Goal: Find specific page/section: Find specific page/section

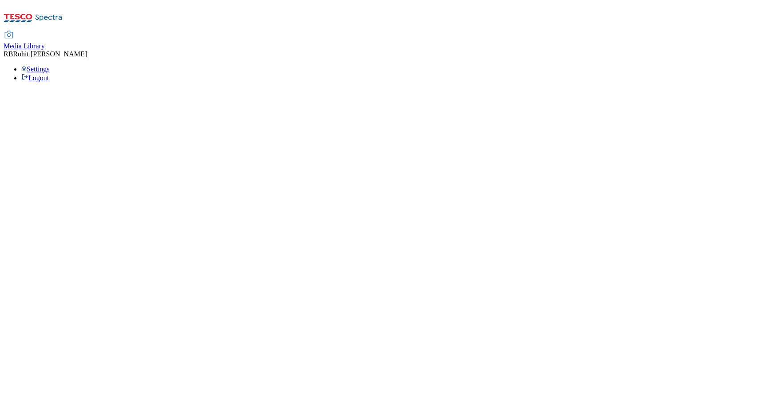
select select "flare-ghs-roi"
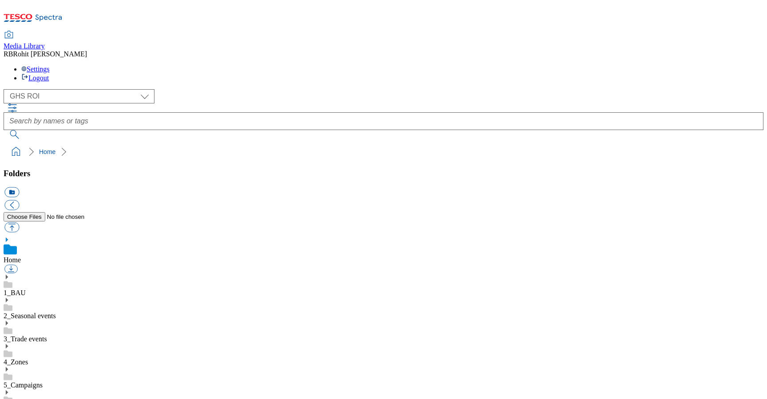
scroll to position [1, 0]
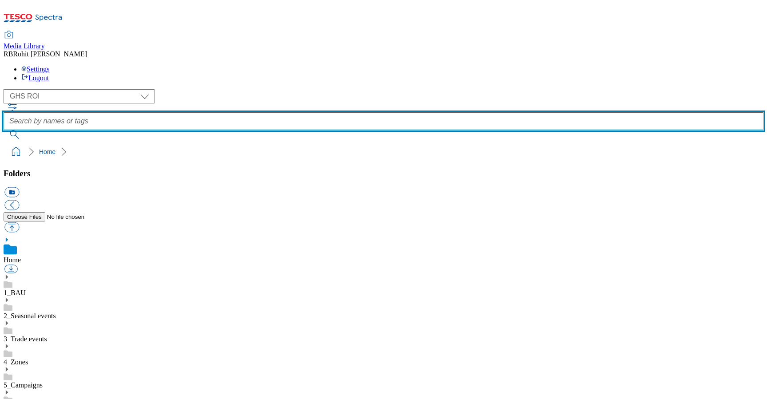
click at [330, 112] on input "text" at bounding box center [384, 121] width 760 height 18
type input "softdrink"
click at [4, 130] on button "submit" at bounding box center [15, 134] width 23 height 9
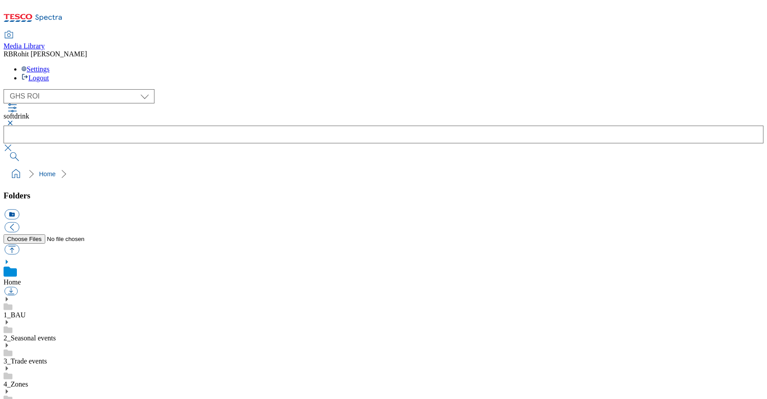
click at [14, 120] on button "button" at bounding box center [9, 122] width 11 height 5
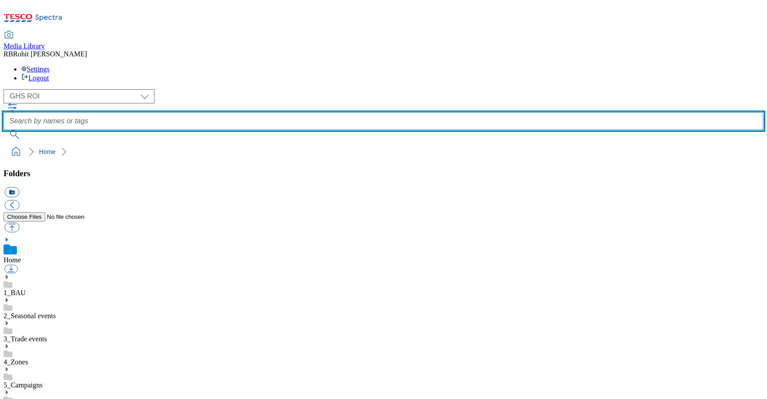
click at [300, 112] on input "text" at bounding box center [384, 121] width 760 height 18
type input "snacks"
click at [4, 130] on button "submit" at bounding box center [15, 134] width 23 height 9
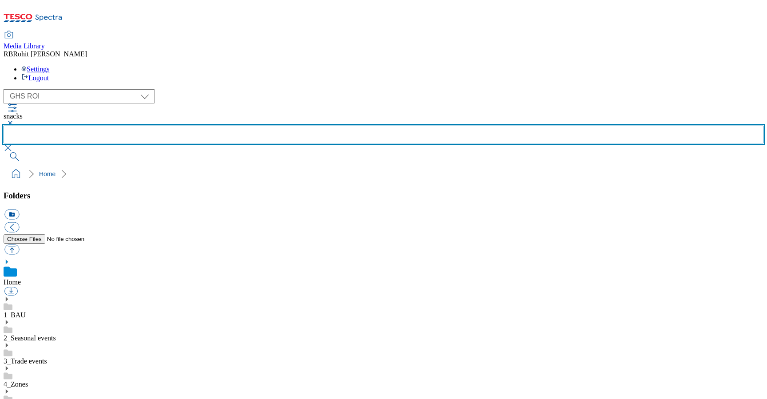
scroll to position [499, 0]
